Goal: Navigation & Orientation: Find specific page/section

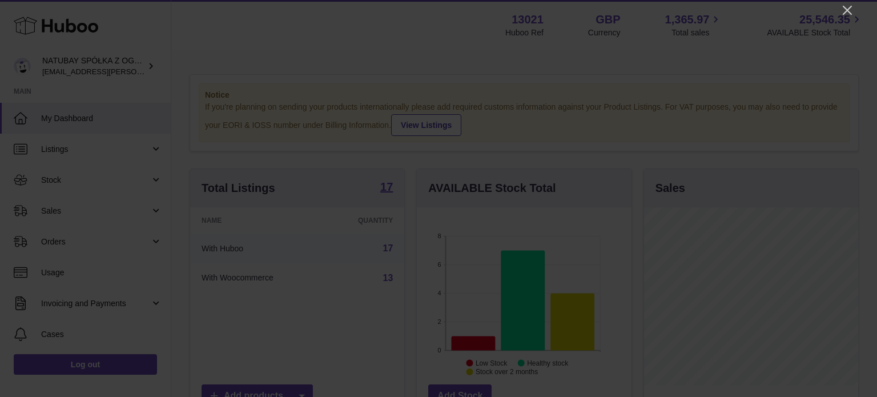
scroll to position [178, 214]
click at [843, 10] on icon "Close" at bounding box center [847, 10] width 14 height 14
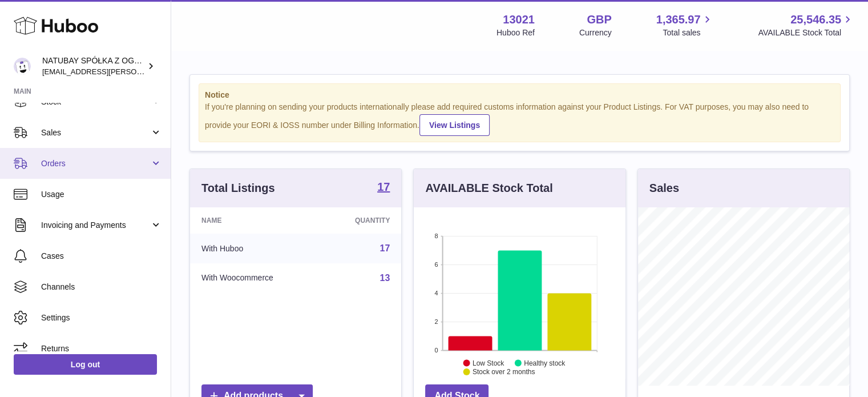
scroll to position [91, 0]
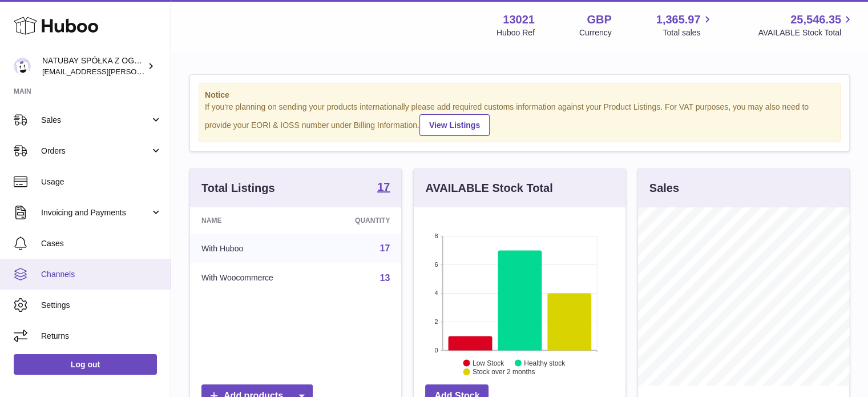
click at [111, 273] on span "Channels" at bounding box center [101, 274] width 121 height 11
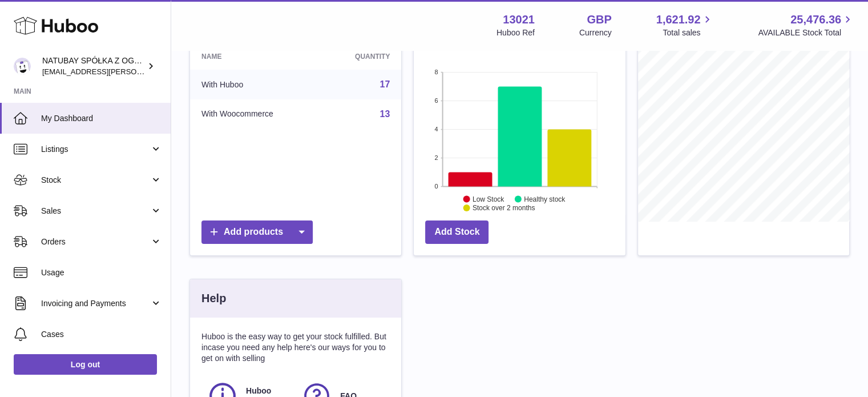
scroll to position [228, 0]
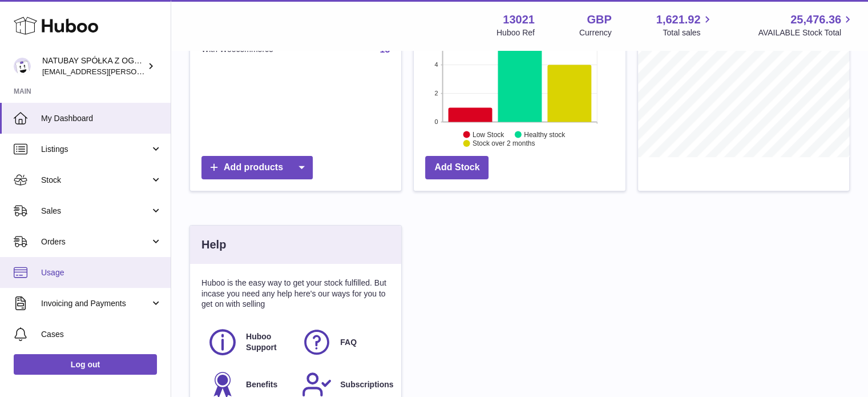
click at [61, 277] on span "Usage" at bounding box center [101, 272] width 121 height 11
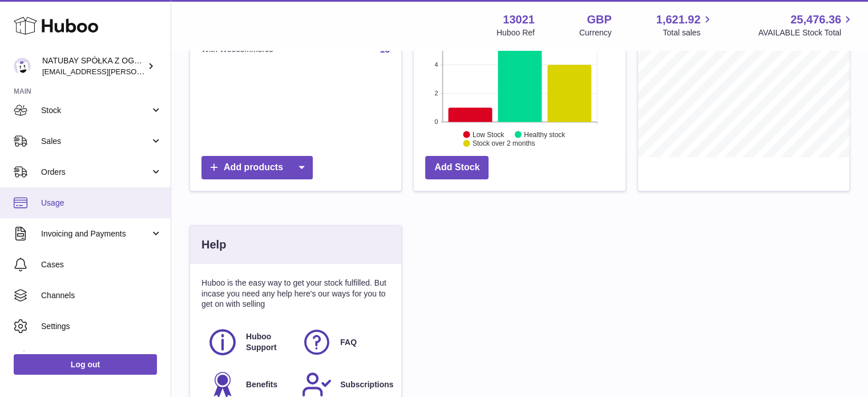
scroll to position [91, 0]
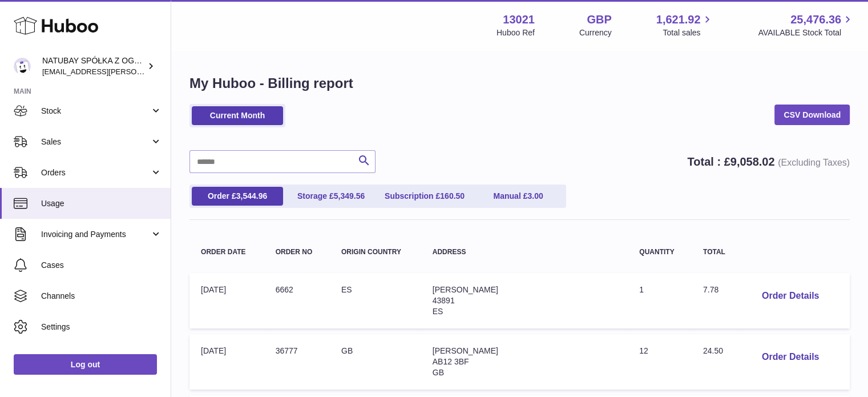
scroll to position [91, 0]
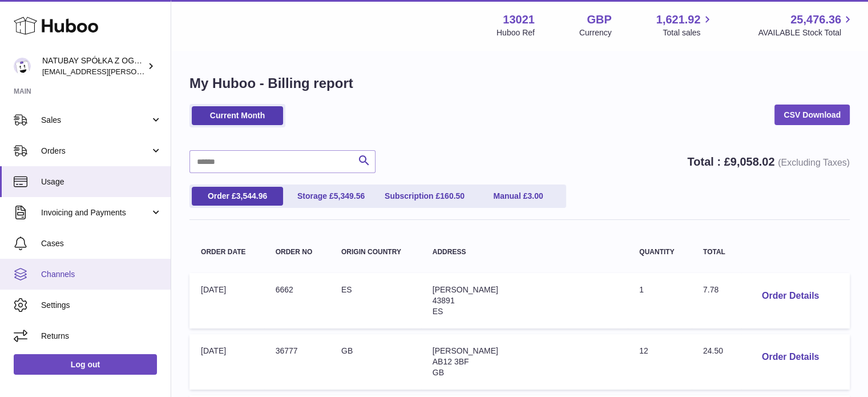
click at [62, 269] on span "Channels" at bounding box center [101, 274] width 121 height 11
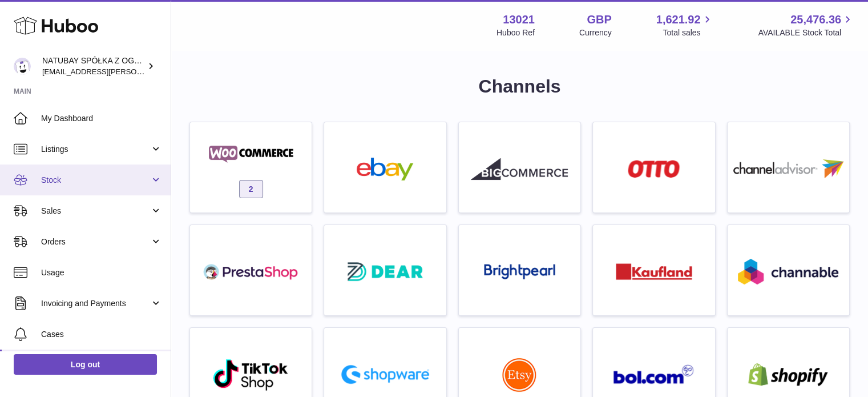
click at [57, 170] on link "Stock" at bounding box center [85, 179] width 171 height 31
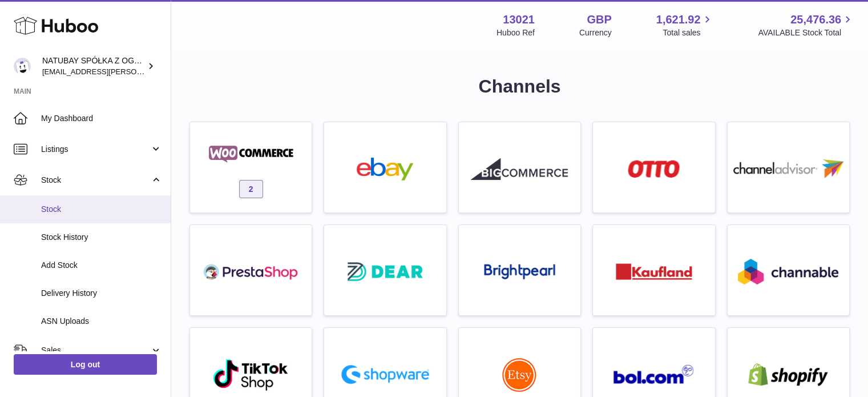
click at [68, 204] on span "Stock" at bounding box center [101, 209] width 121 height 11
